Goal: Browse casually: Explore the website without a specific task or goal

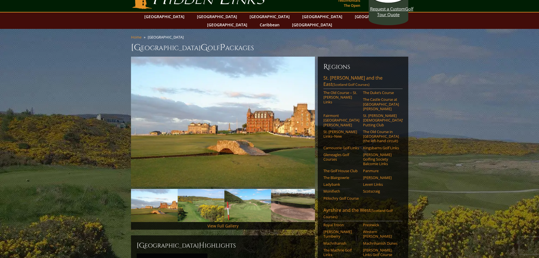
scroll to position [28, 0]
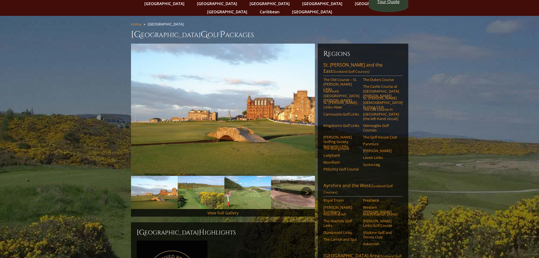
click at [306, 187] on link "Next" at bounding box center [305, 192] width 11 height 11
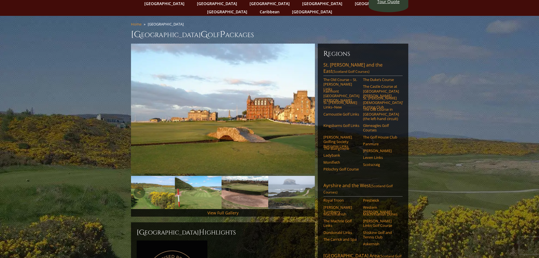
click at [211, 189] on img at bounding box center [198, 192] width 47 height 33
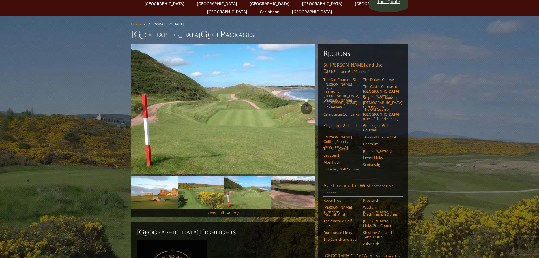
click at [304, 103] on link "Next" at bounding box center [305, 108] width 11 height 11
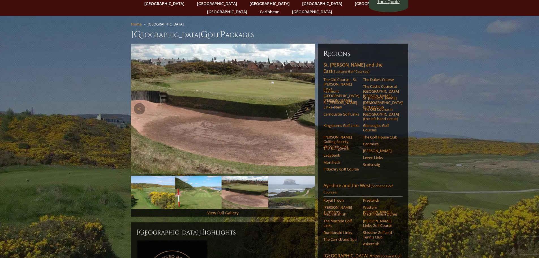
click at [306, 103] on link "Next" at bounding box center [305, 108] width 11 height 11
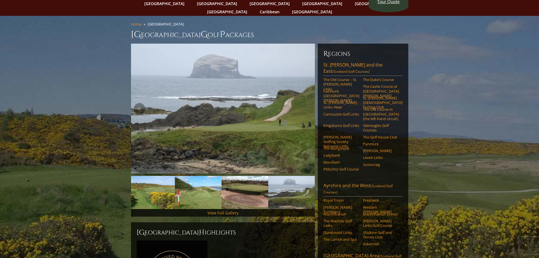
click at [306, 103] on link "Next" at bounding box center [305, 108] width 11 height 11
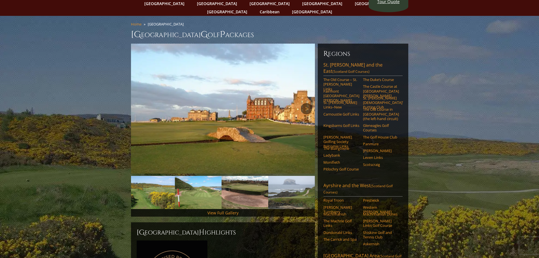
click at [306, 103] on link "Next" at bounding box center [305, 108] width 11 height 11
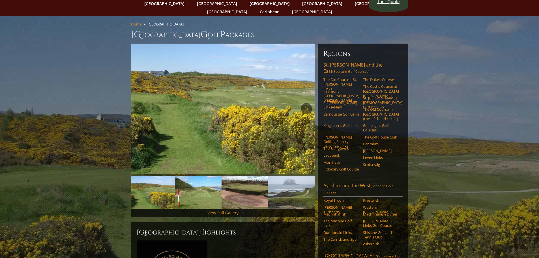
click at [306, 103] on link "Next" at bounding box center [305, 108] width 11 height 11
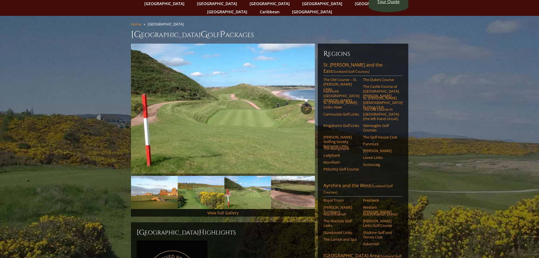
click at [306, 103] on link "Next" at bounding box center [305, 108] width 11 height 11
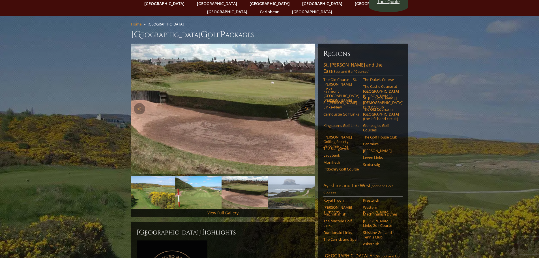
click at [306, 103] on link "Next" at bounding box center [305, 108] width 11 height 11
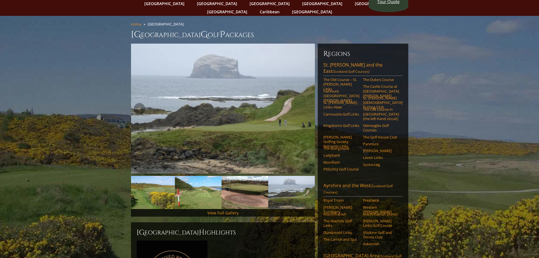
click at [306, 103] on link "Next" at bounding box center [305, 108] width 11 height 11
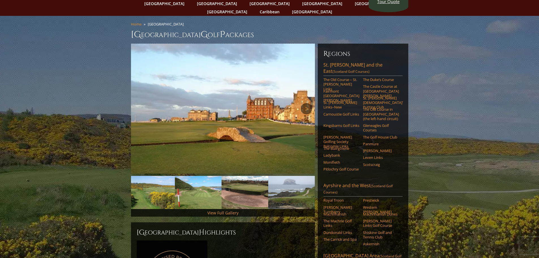
click at [306, 103] on link "Next" at bounding box center [305, 108] width 11 height 11
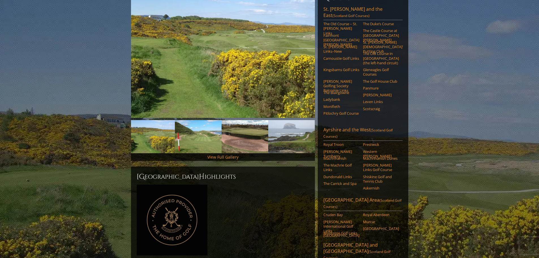
scroll to position [0, 0]
